Goal: Task Accomplishment & Management: Complete application form

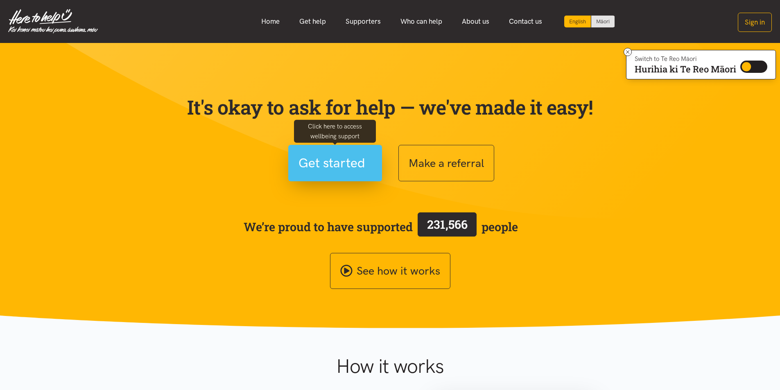
click at [332, 163] on span "Get started" at bounding box center [331, 163] width 67 height 21
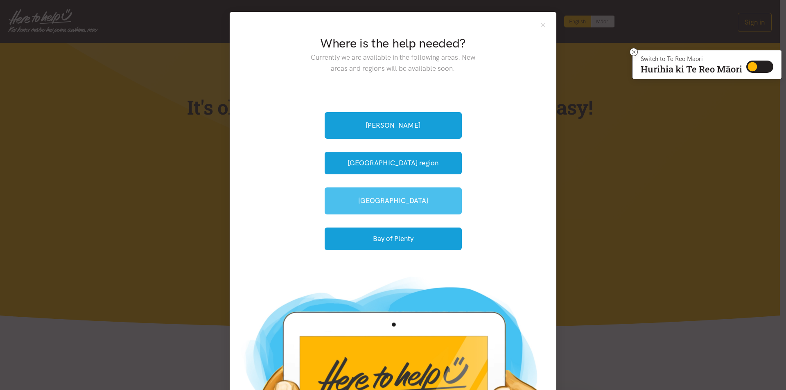
click at [389, 202] on link "[GEOGRAPHIC_DATA]" at bounding box center [393, 201] width 137 height 27
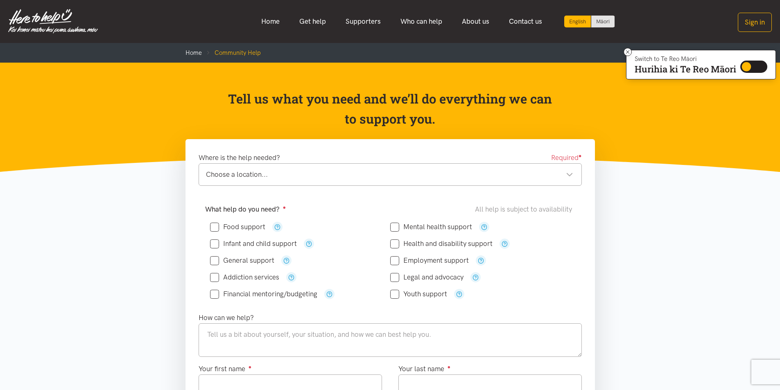
click at [571, 176] on div "Choose a location..." at bounding box center [389, 174] width 367 height 11
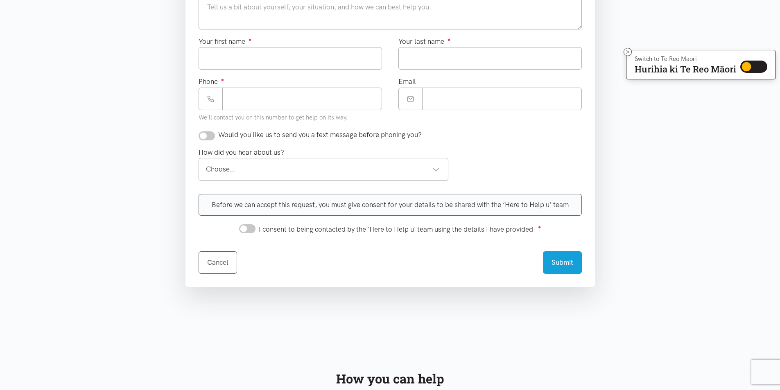
scroll to position [82, 0]
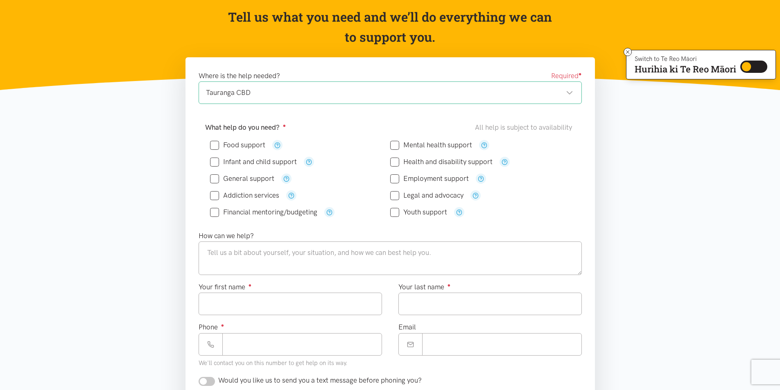
click at [213, 145] on input "Food support" at bounding box center [237, 145] width 55 height 7
checkbox input "true"
click at [206, 251] on textarea at bounding box center [390, 259] width 383 height 34
click at [221, 306] on input "Your first name ●" at bounding box center [290, 304] width 183 height 23
type input "******"
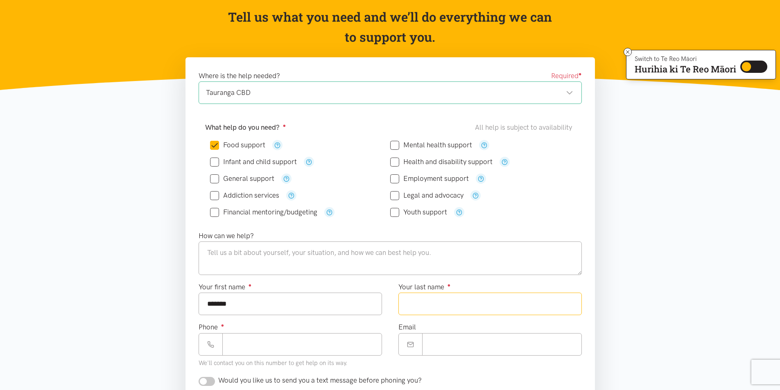
click at [433, 307] on input "Your last name ●" at bounding box center [489, 304] width 183 height 23
type input "*****"
click at [277, 345] on input "Phone ●" at bounding box center [302, 344] width 160 height 23
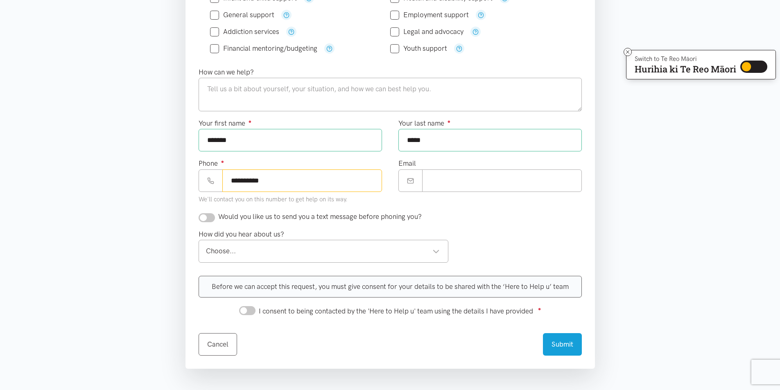
click at [436, 252] on div "Choose..." at bounding box center [323, 251] width 234 height 11
type input "**********"
drag, startPoint x: 278, startPoint y: 343, endPoint x: 305, endPoint y: 332, distance: 29.2
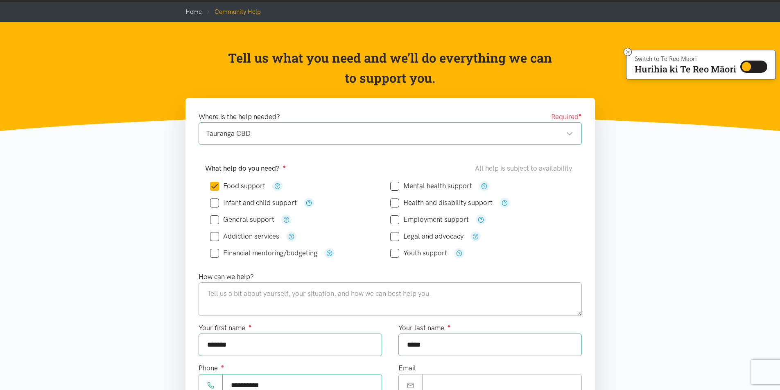
scroll to position [205, 0]
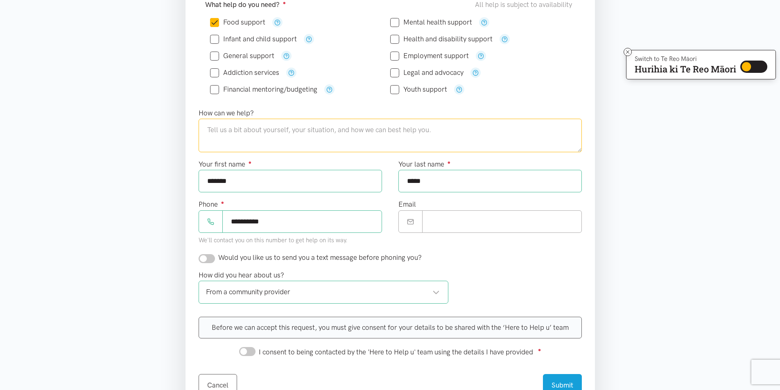
click at [260, 145] on textarea at bounding box center [390, 136] width 383 height 34
type textarea "U"
type textarea "R"
click at [246, 130] on textarea "My daughter went though Family harm situation and is currently moving to living…" at bounding box center [390, 136] width 383 height 34
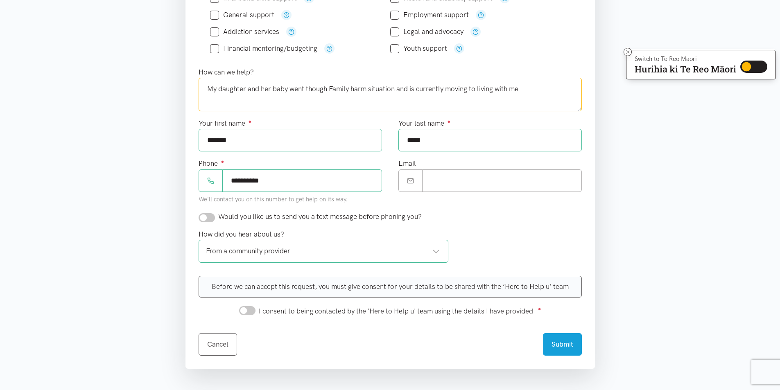
scroll to position [409, 0]
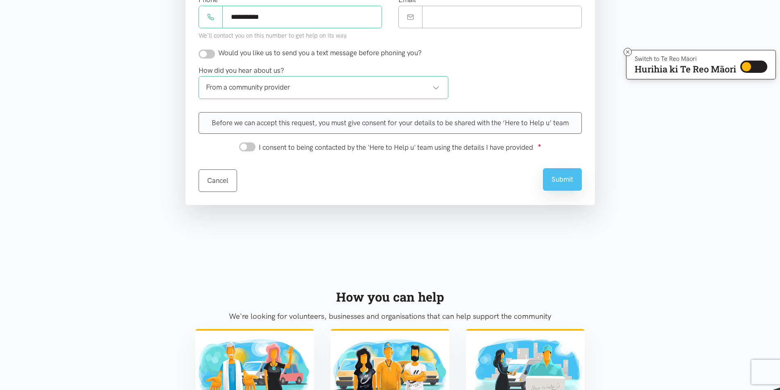
type textarea "My daughter and her baby went though Family harm situation and is currently mov…"
click at [559, 180] on button "Submit" at bounding box center [562, 179] width 39 height 23
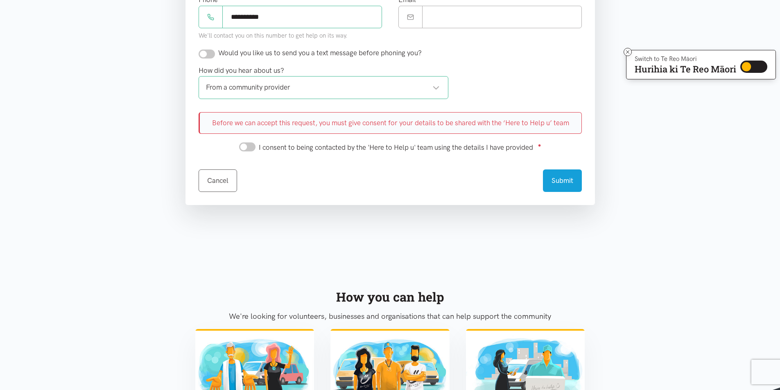
click at [228, 123] on div "Before we can accept this request, you must give consent for your details to be…" at bounding box center [390, 123] width 383 height 22
drag, startPoint x: 242, startPoint y: 146, endPoint x: 254, endPoint y: 147, distance: 12.3
click at [254, 147] on input "I consent to being contacted by the 'Here to Help u' team using the details I h…" at bounding box center [247, 146] width 16 height 9
checkbox input "true"
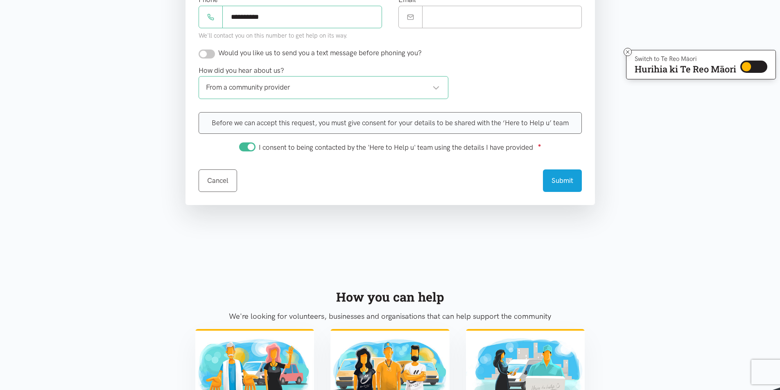
click at [289, 174] on div "Cancel Submit" at bounding box center [390, 176] width 383 height 32
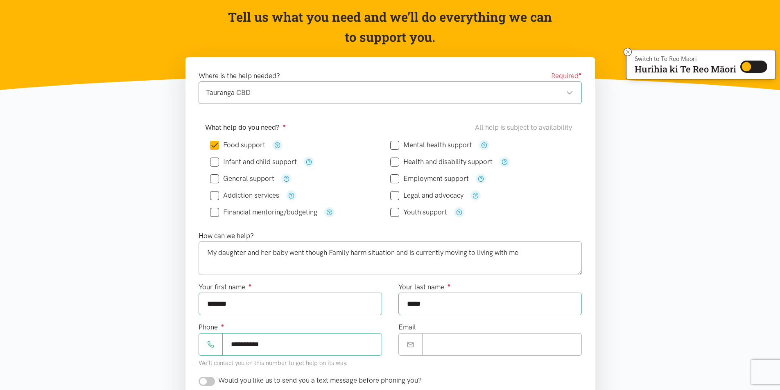
scroll to position [205, 0]
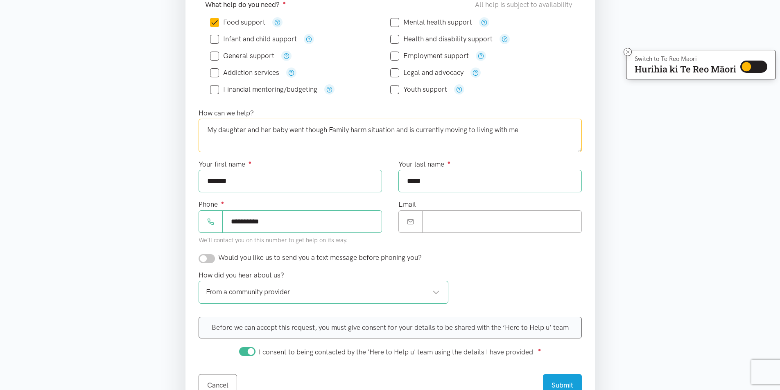
drag, startPoint x: 208, startPoint y: 130, endPoint x: 533, endPoint y: 156, distance: 326.9
click at [533, 156] on div "How can we help? My daughter and her baby went though Family harm situation and…" at bounding box center [390, 134] width 400 height 52
click at [693, 196] on section "Where is the help needed? Required ● Tauranga CBD Tauranga CBD Tauranga locatio…" at bounding box center [390, 198] width 780 height 528
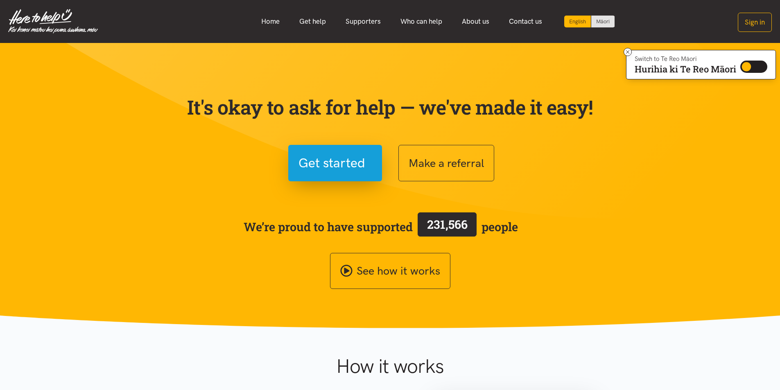
click at [636, 147] on section "It's okay to ask for help — we've made it easy! Get started Make a referral We’…" at bounding box center [390, 185] width 780 height 285
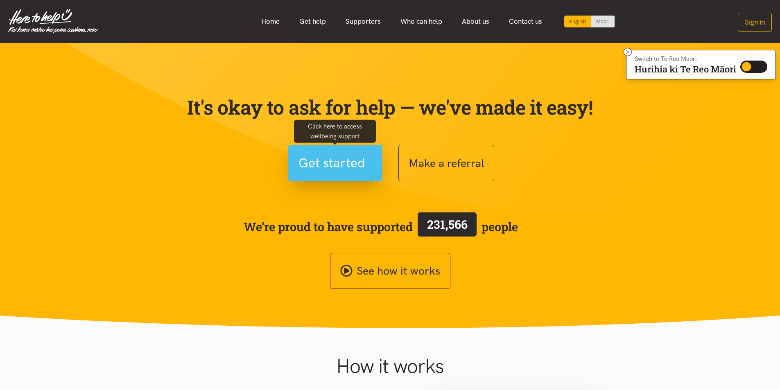
click at [331, 165] on span "Get started" at bounding box center [331, 163] width 67 height 21
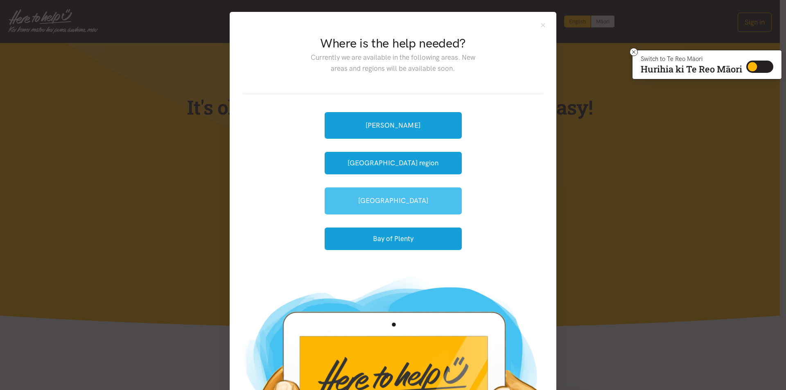
click at [385, 199] on link "[GEOGRAPHIC_DATA]" at bounding box center [393, 201] width 137 height 27
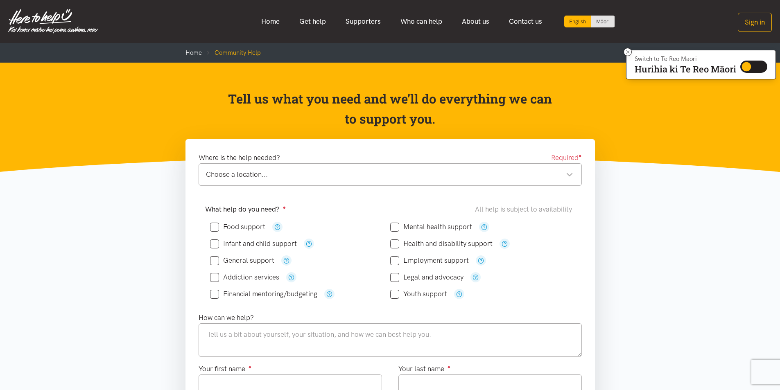
click at [213, 224] on input "Food support" at bounding box center [237, 227] width 55 height 7
checkbox input "true"
click at [568, 173] on div "Choose a location..." at bounding box center [389, 174] width 367 height 11
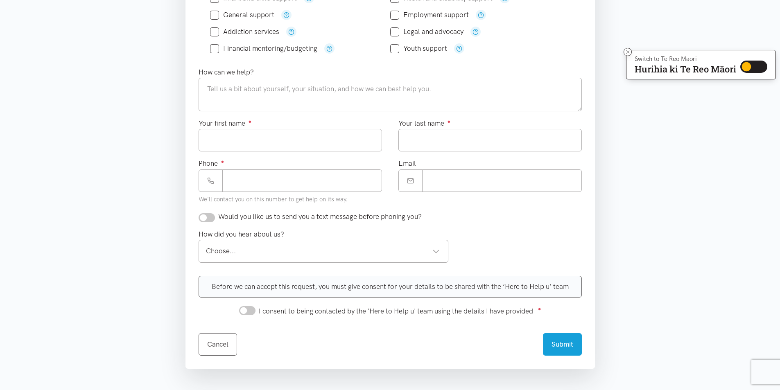
scroll to position [41, 0]
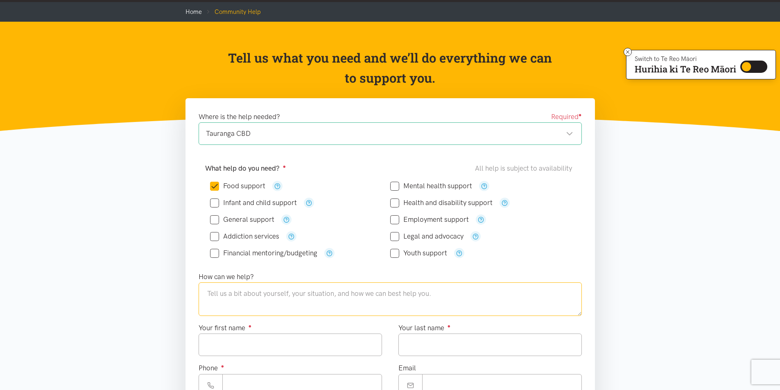
click at [204, 292] on textarea at bounding box center [390, 299] width 383 height 34
type textarea "B"
click at [204, 293] on textarea "[PERSON_NAME]" at bounding box center [390, 299] width 383 height 34
type textarea "e"
click at [199, 301] on textarea "unable to provide food for my [PERSON_NAME]" at bounding box center [390, 299] width 383 height 34
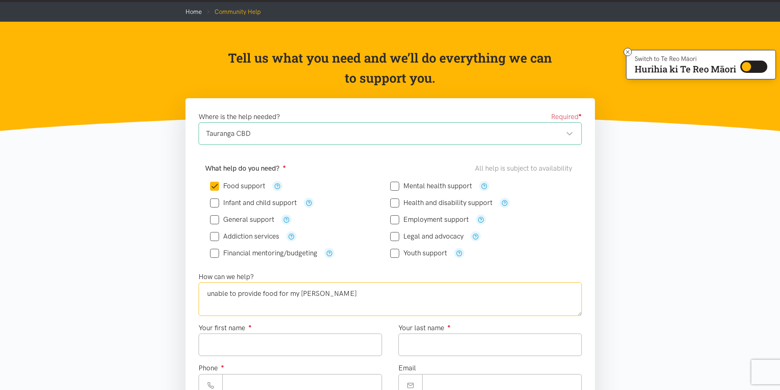
click at [264, 294] on textarea "unable to provide food for my dauth" at bounding box center [390, 299] width 383 height 34
click at [262, 291] on textarea "unable to provide base need food for my dauth" at bounding box center [390, 299] width 383 height 34
click at [326, 302] on textarea "unable to provide food for my dauth" at bounding box center [390, 299] width 383 height 34
drag, startPoint x: 311, startPoint y: 292, endPoint x: 313, endPoint y: 299, distance: 7.3
click at [308, 299] on textarea "unable to provide food for my dauth" at bounding box center [390, 299] width 383 height 34
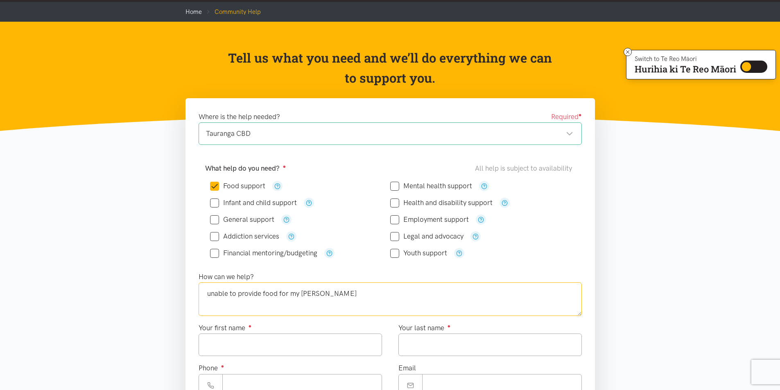
click at [319, 295] on textarea "unable to provide food for my dauth" at bounding box center [390, 299] width 383 height 34
click at [318, 295] on textarea "unable to provide food for my dauth" at bounding box center [390, 299] width 383 height 34
click at [315, 310] on textarea "unable to provide food for my daughter and her baby" at bounding box center [390, 299] width 383 height 34
click at [207, 292] on textarea "unable to provide food for my daughter and her baby" at bounding box center [390, 299] width 383 height 34
click at [235, 291] on textarea "daughter just moved to live with me unable to provide food for my daughter and …" at bounding box center [390, 299] width 383 height 34
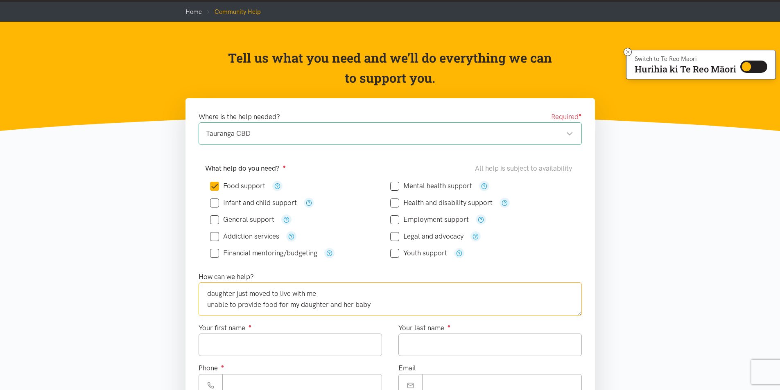
click at [208, 294] on textarea "daughter just moved to live with me unable to provide food for my daughter and …" at bounding box center [390, 299] width 383 height 34
click at [396, 309] on textarea "22 year old daughter just moved to live with me unable to provide food for my d…" at bounding box center [390, 299] width 383 height 34
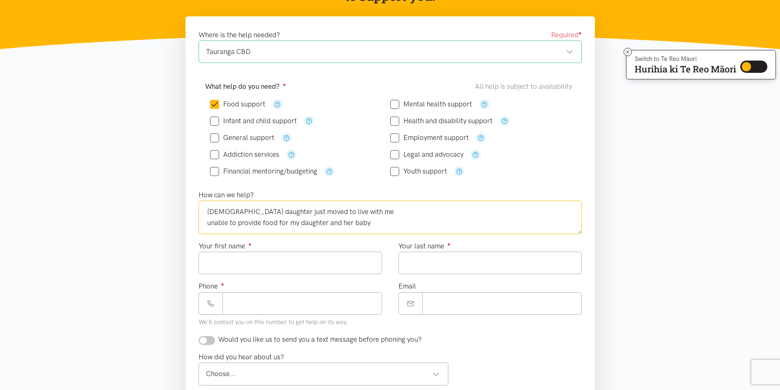
type textarea "22 year old daughter just moved to live with me unable to provide food for my d…"
click at [221, 265] on input "Your first name ●" at bounding box center [290, 263] width 183 height 23
type input "******"
click at [408, 265] on input "Your last name ●" at bounding box center [489, 263] width 183 height 23
type input "*****"
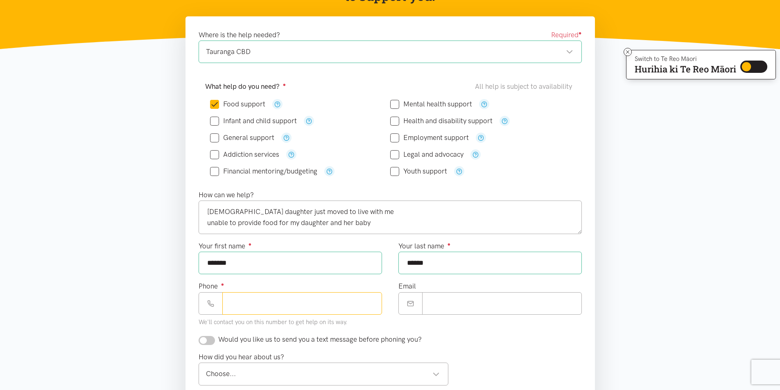
click at [299, 312] on input "Phone ●" at bounding box center [302, 303] width 160 height 23
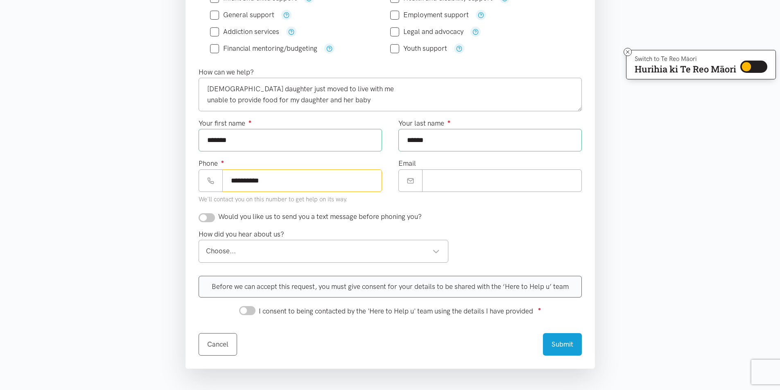
click at [439, 253] on div "Choose..." at bounding box center [323, 251] width 234 height 11
type input "**********"
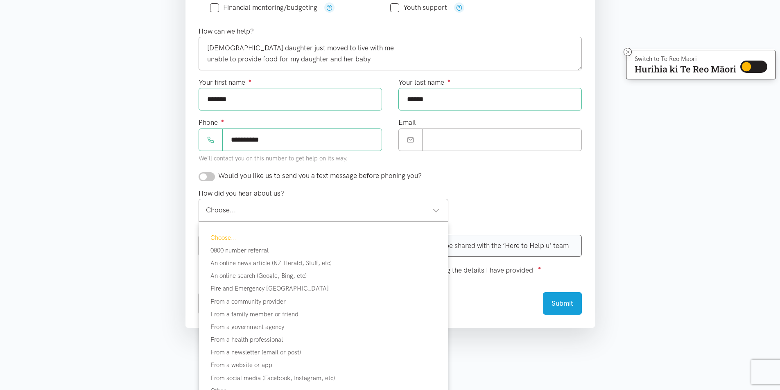
scroll to position [368, 0]
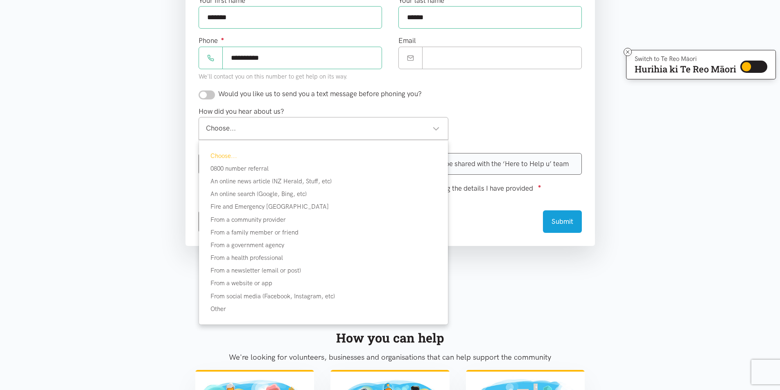
click at [527, 114] on div "How did you hear about us? Choose... Choose... Choose... 0800 number referral A…" at bounding box center [390, 126] width 400 height 40
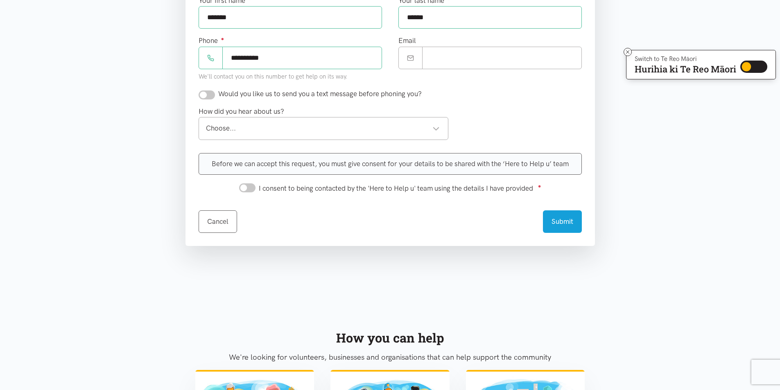
click at [440, 133] on div "Choose..." at bounding box center [323, 128] width 234 height 11
click at [253, 187] on input "I consent to being contacted by the 'Here to Help u' team using the details I h…" at bounding box center [247, 187] width 16 height 9
checkbox input "true"
click at [572, 220] on button "Submit" at bounding box center [562, 220] width 39 height 23
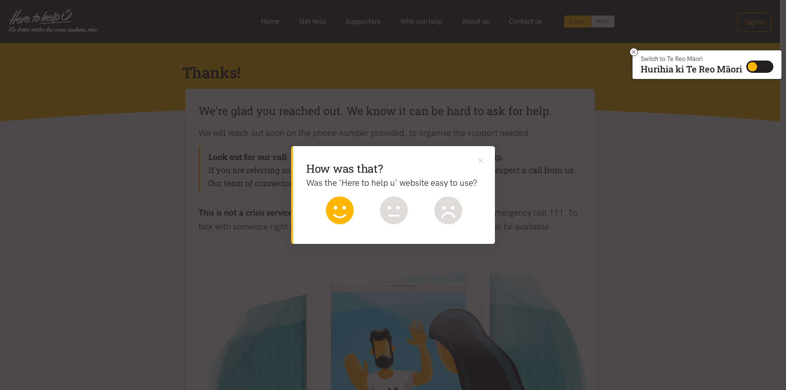
click at [342, 212] on icon at bounding box center [340, 211] width 28 height 28
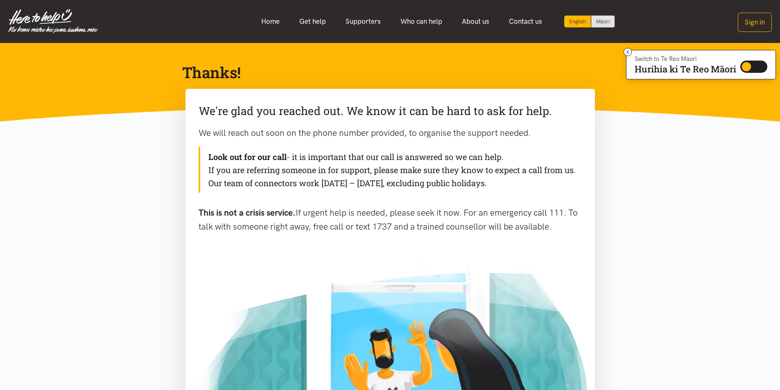
click at [683, 230] on section "We're glad you reached out. We know it can be hard to ask for help. We will rea…" at bounding box center [390, 316] width 780 height 454
